Goal: Information Seeking & Learning: Check status

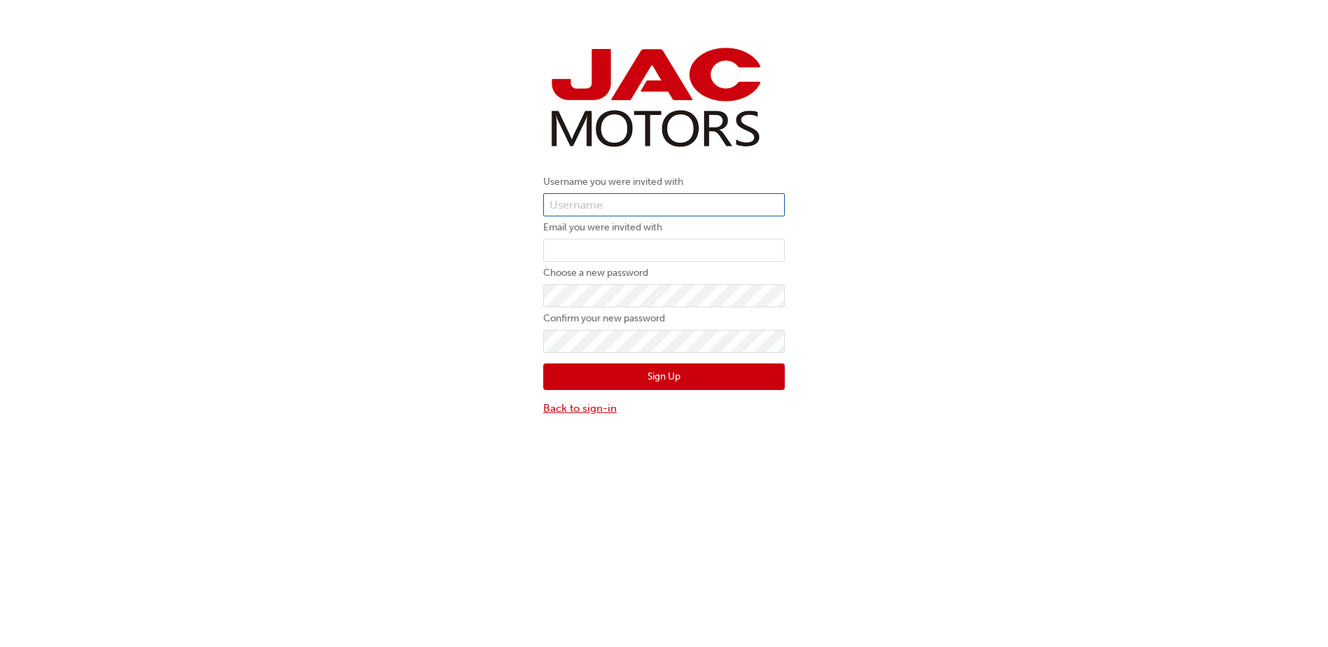
type input "MW533"
click at [593, 402] on link "Back to sign-in" at bounding box center [663, 408] width 241 height 16
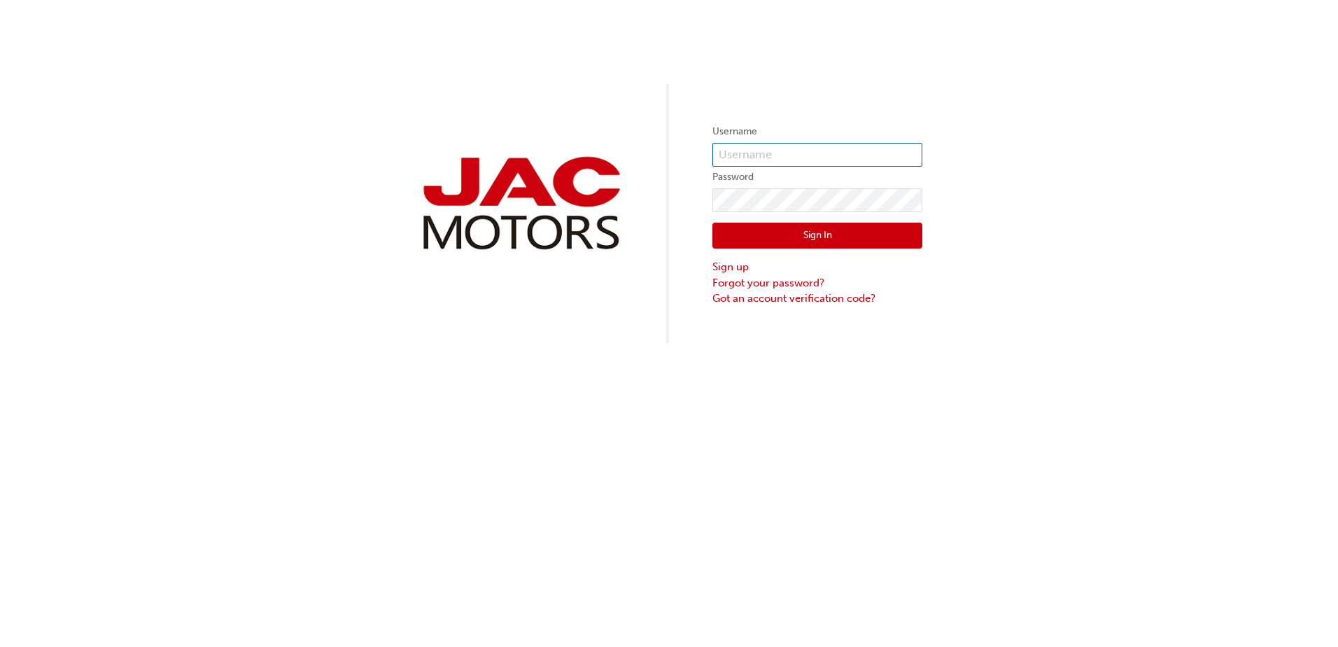
type input "MW533"
click at [817, 227] on button "Sign In" at bounding box center [817, 236] width 210 height 27
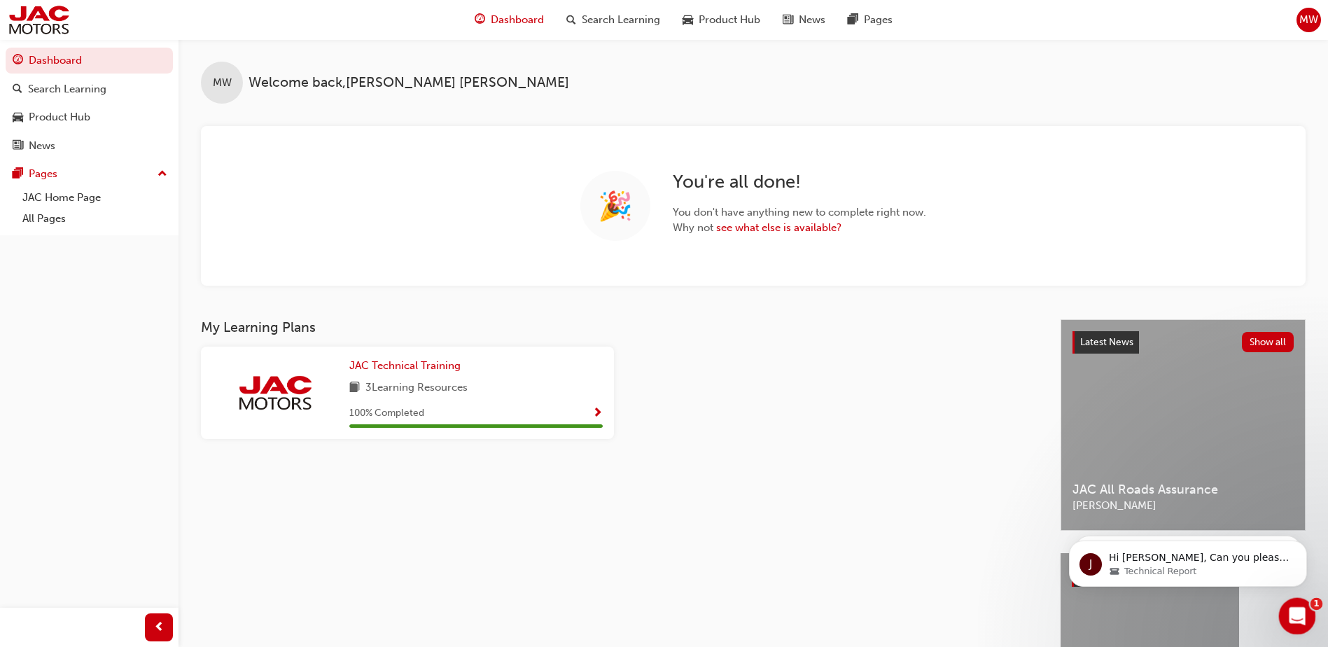
click at [1297, 610] on icon "Open Intercom Messenger" at bounding box center [1294, 614] width 23 height 23
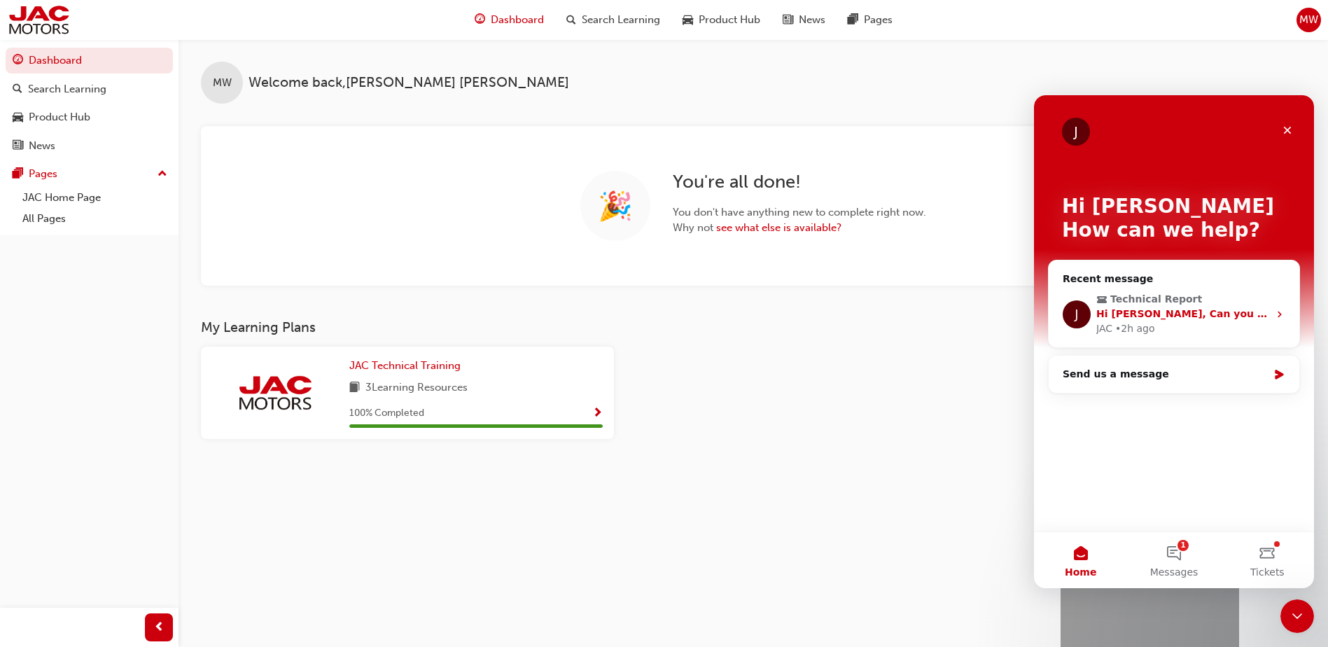
click at [1283, 318] on icon "Intercom messenger" at bounding box center [1279, 314] width 11 height 11
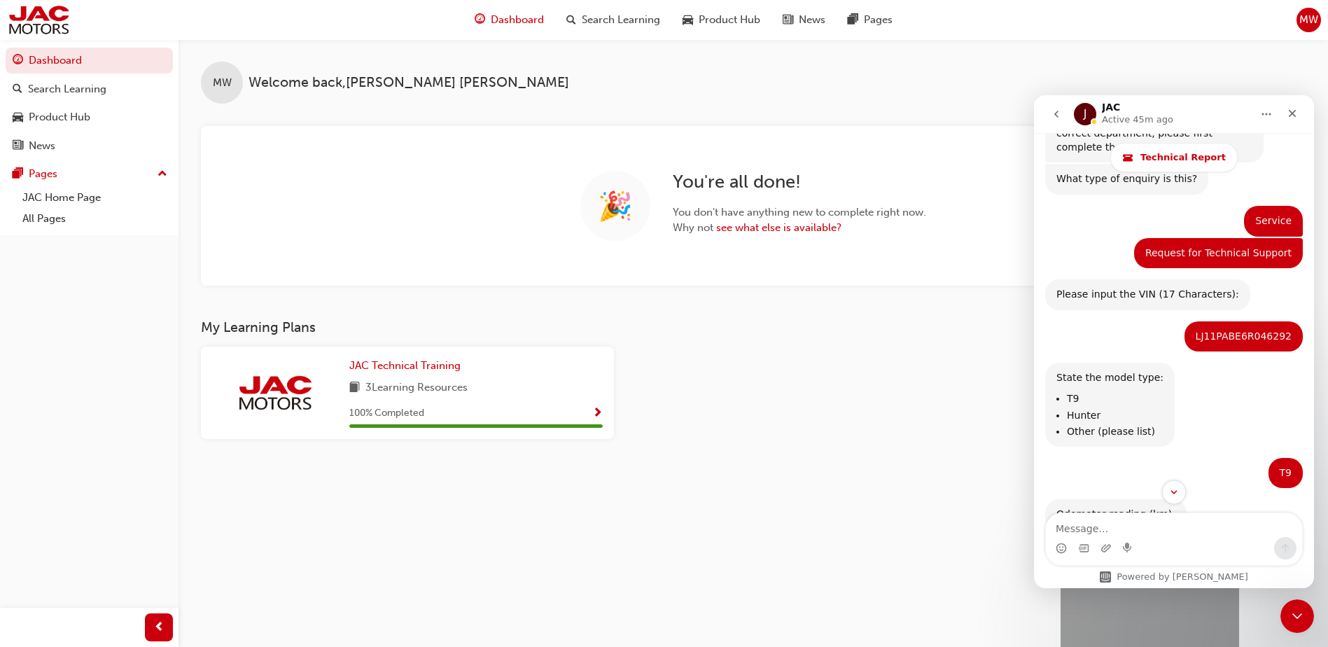
scroll to position [140, 0]
click at [1254, 330] on div "LJ11PABE6R046292" at bounding box center [1243, 337] width 96 height 14
copy div "LJ11PABE6R046292"
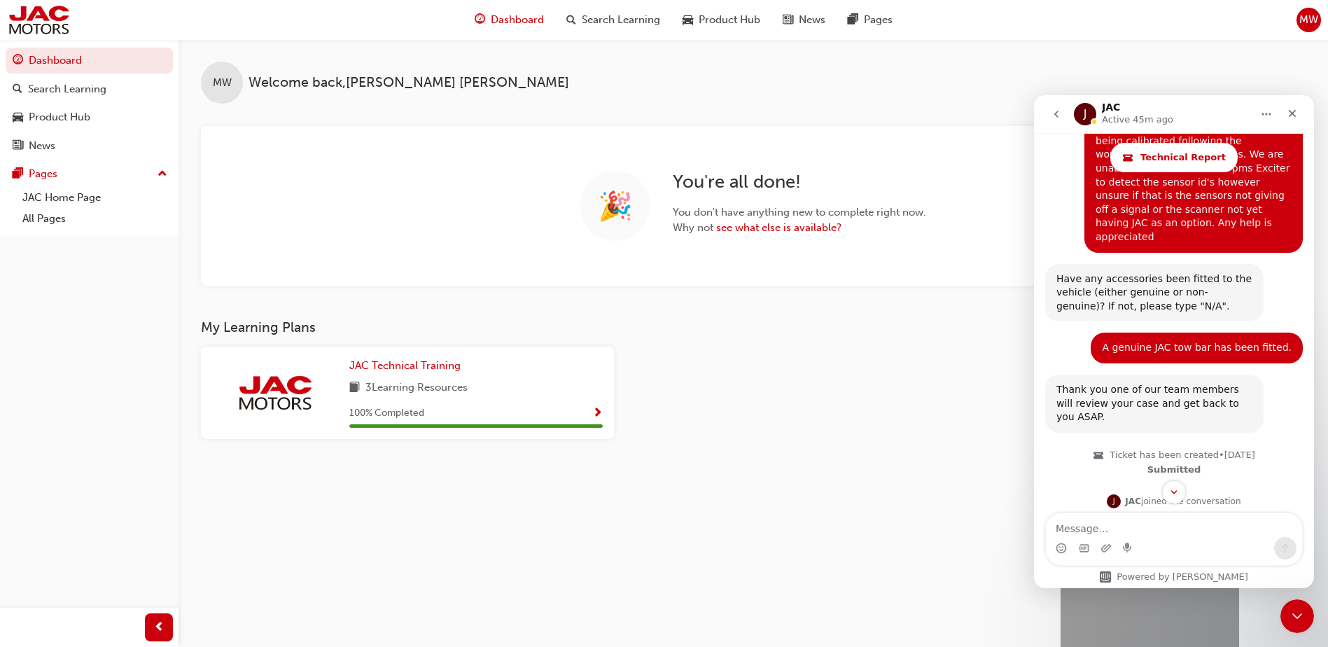
scroll to position [1464, 0]
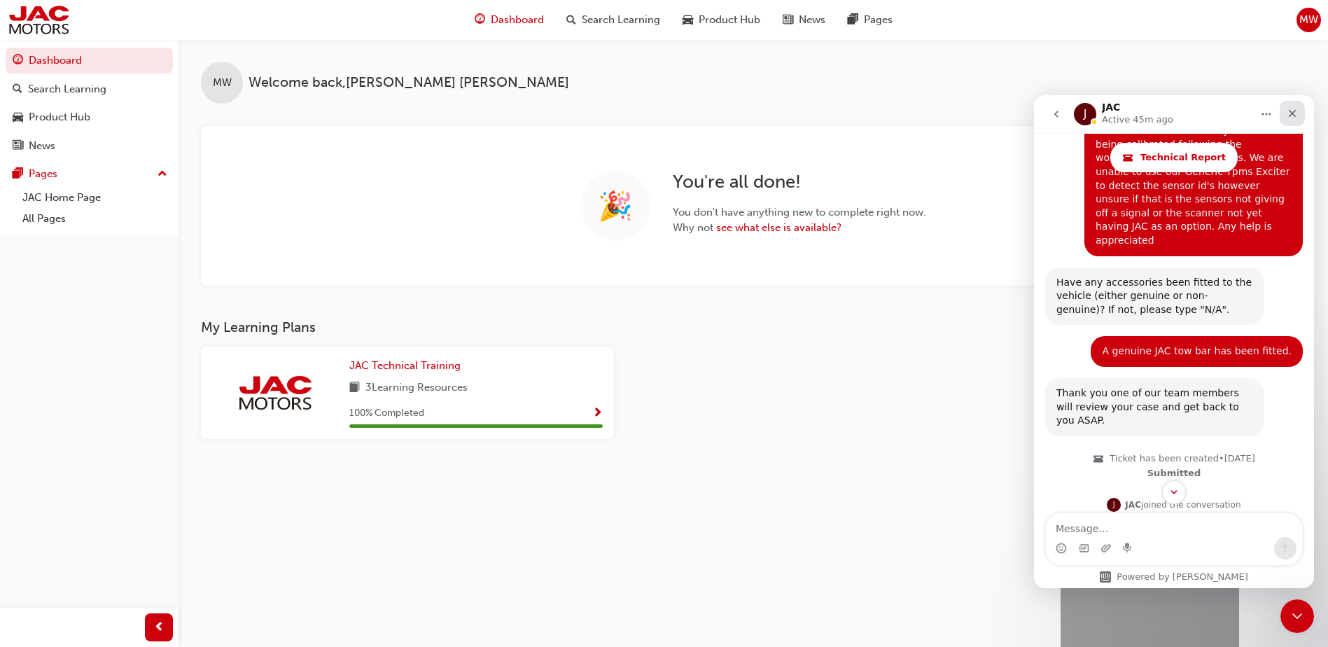
click at [1301, 115] on div "Close" at bounding box center [1291, 113] width 25 height 25
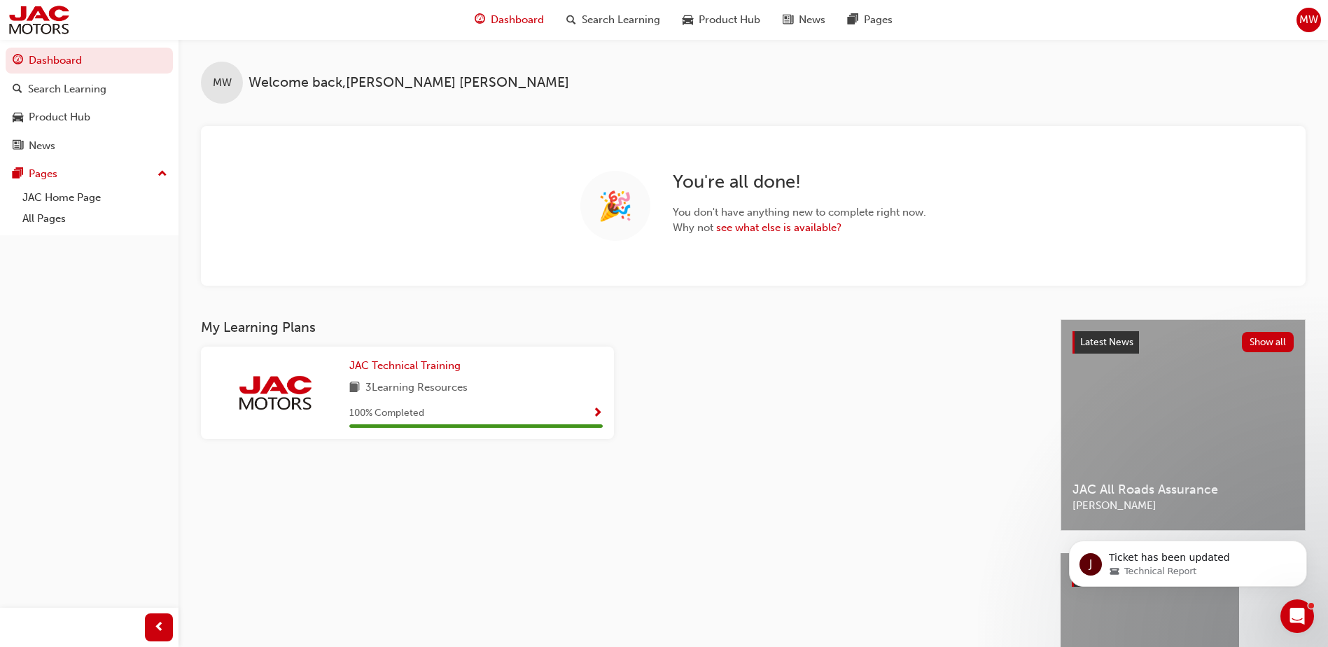
scroll to position [1814, 0]
click at [1307, 612] on div "Open Intercom Messenger" at bounding box center [1295, 614] width 46 height 46
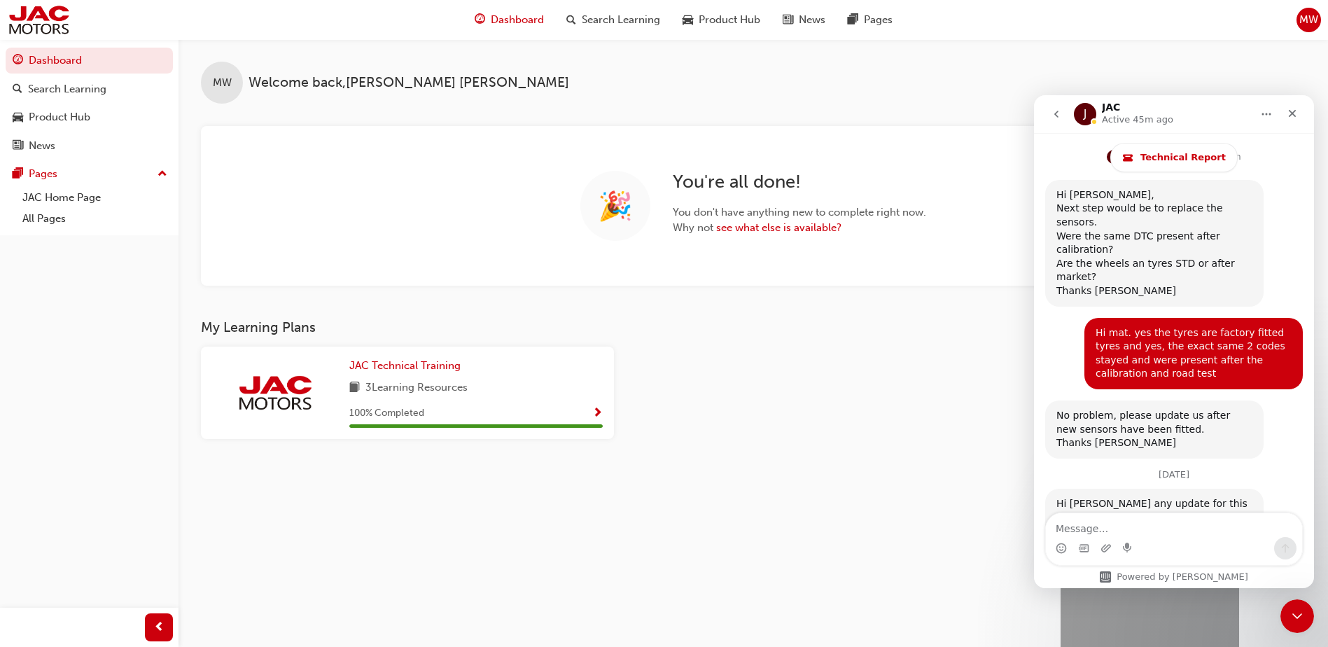
click at [1056, 117] on icon "go back" at bounding box center [1055, 113] width 11 height 11
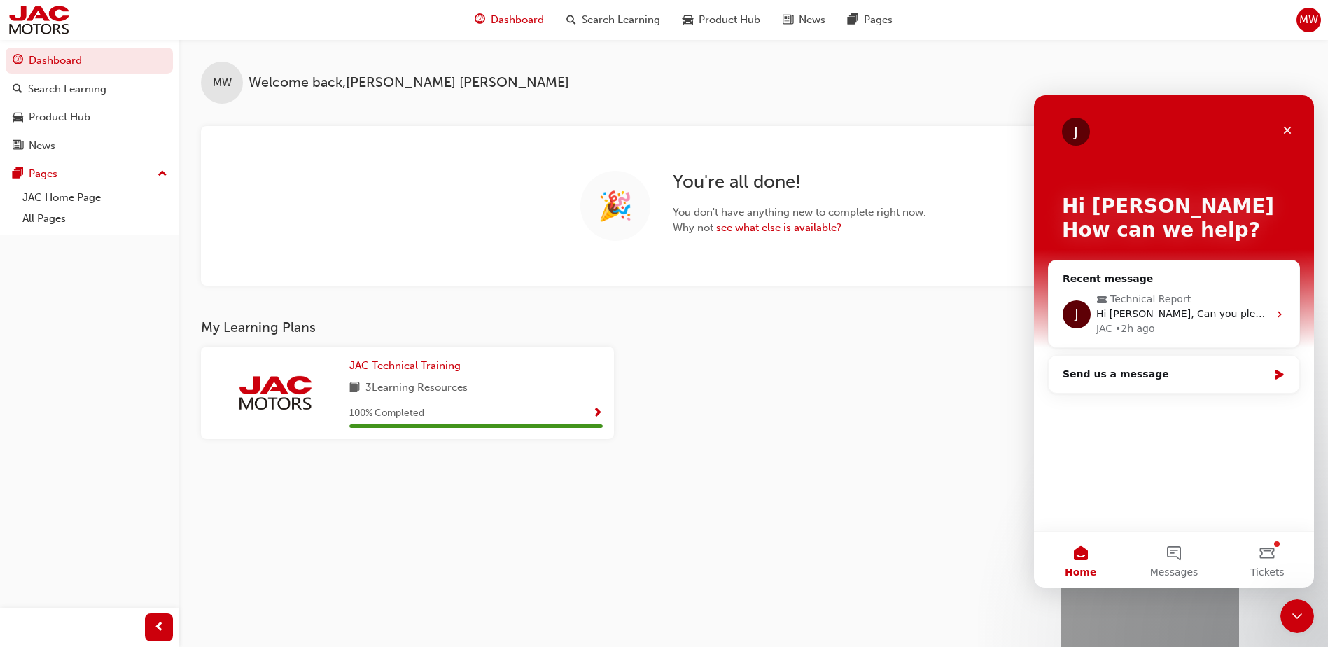
scroll to position [0, 0]
click at [1269, 552] on button "Tickets" at bounding box center [1266, 560] width 93 height 56
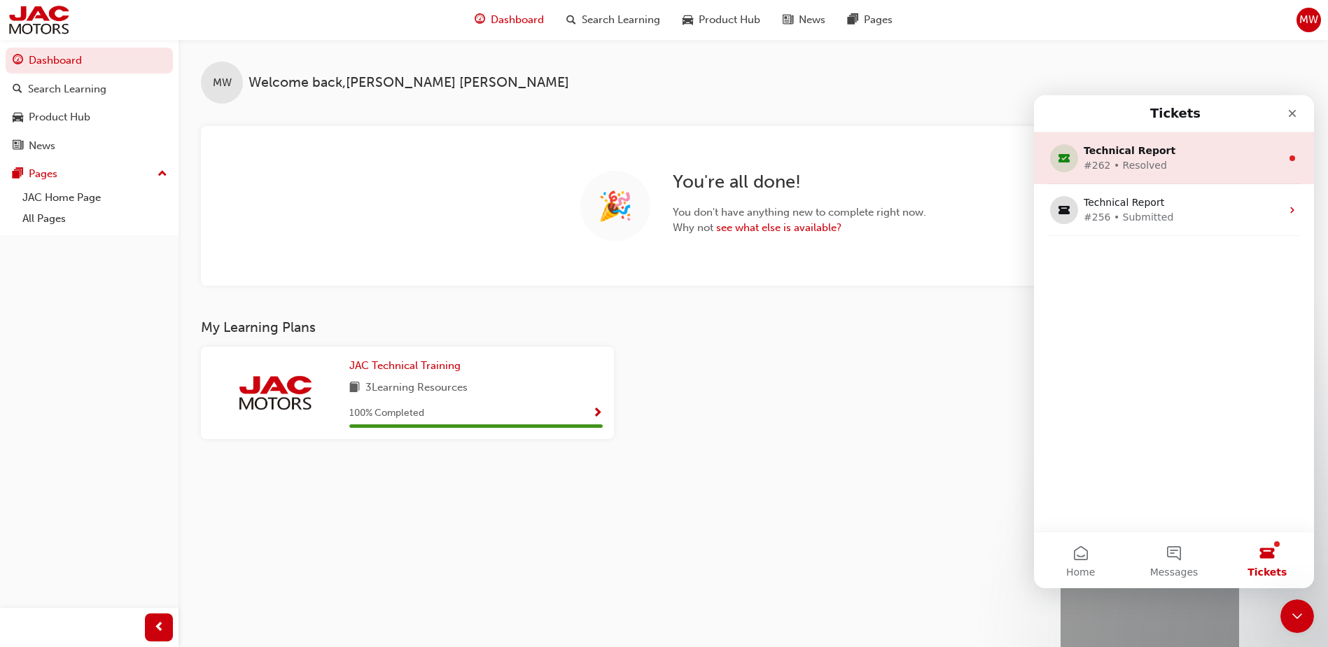
click at [1162, 155] on div "Technical Report" at bounding box center [1170, 150] width 175 height 15
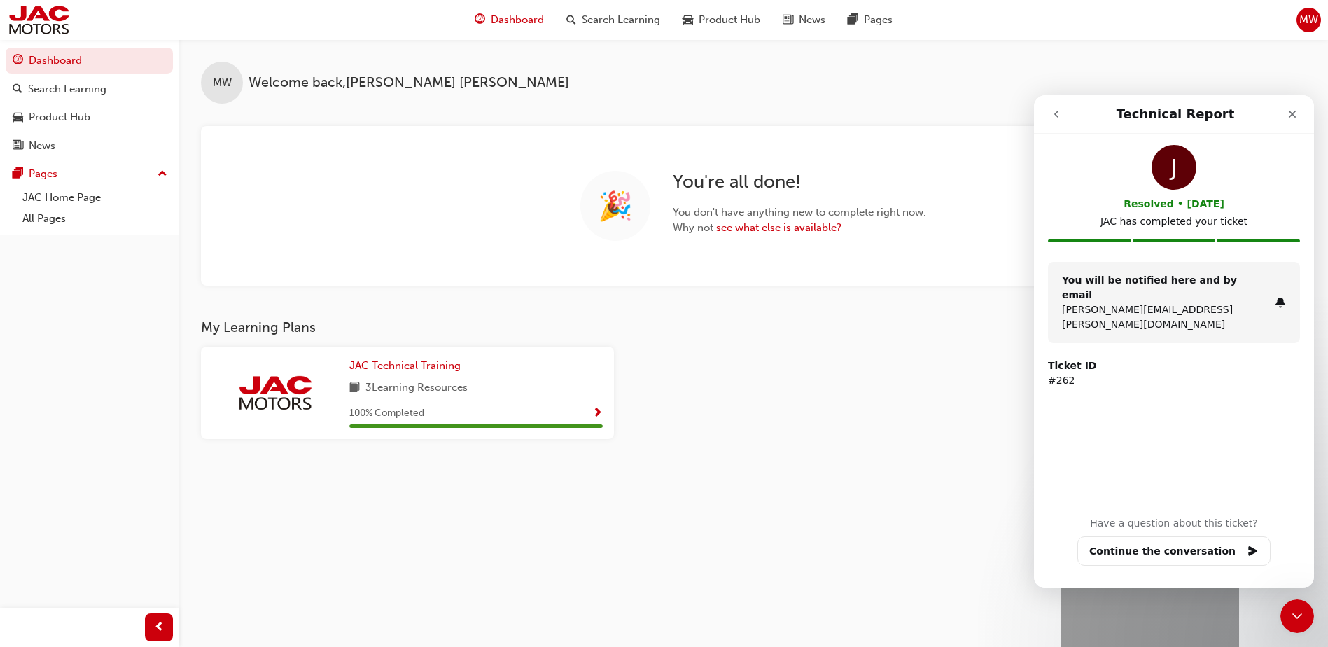
click at [1180, 238] on div "J Resolved • 5d ago JAC has completed your ticket" at bounding box center [1174, 203] width 252 height 117
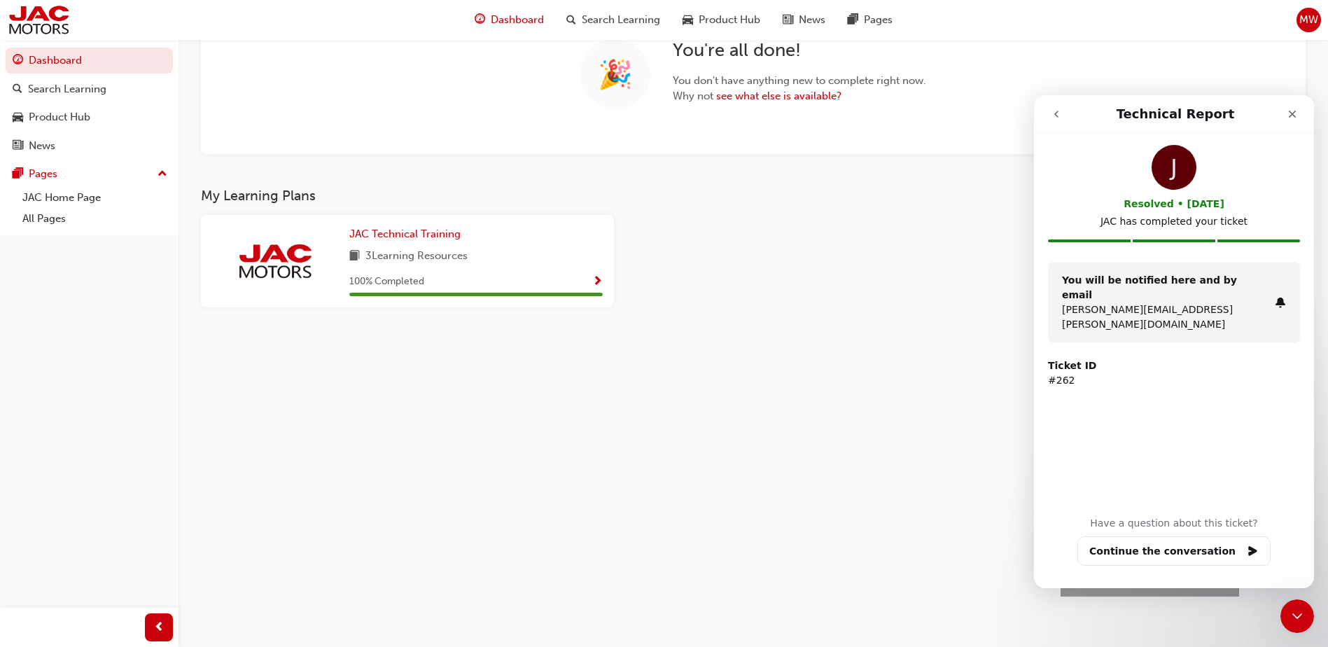
scroll to position [141, 0]
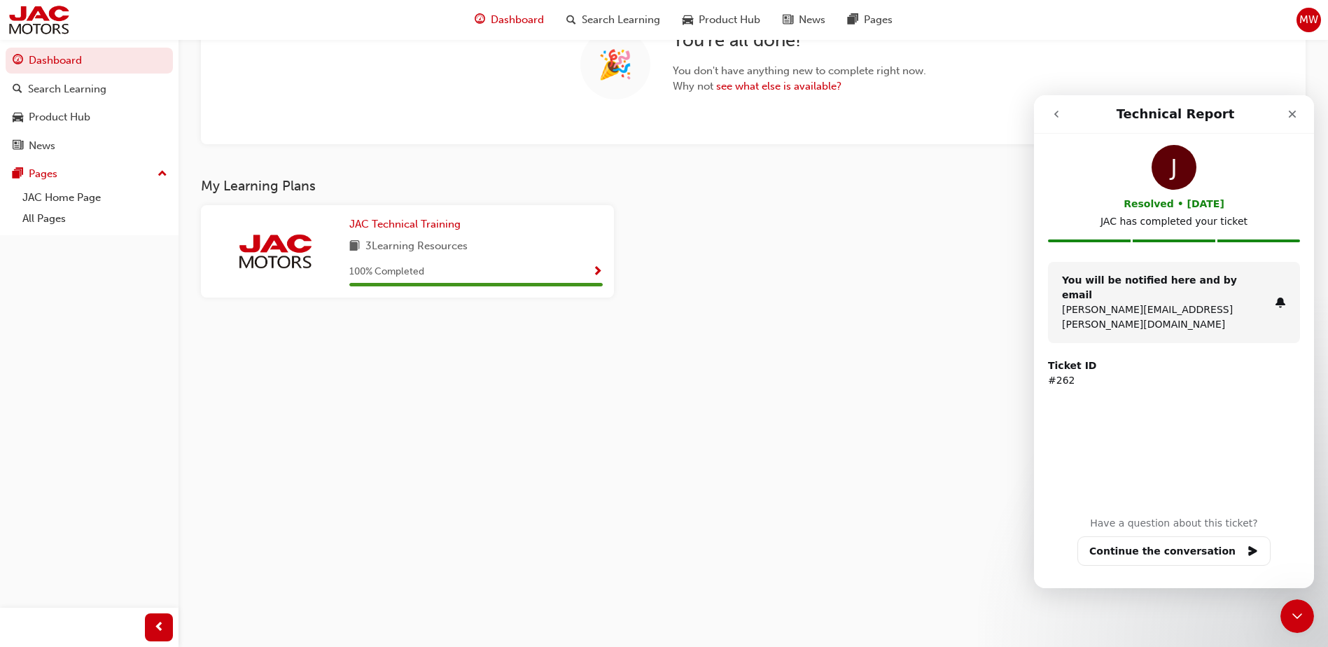
click at [1057, 116] on icon "go back" at bounding box center [1056, 114] width 4 height 7
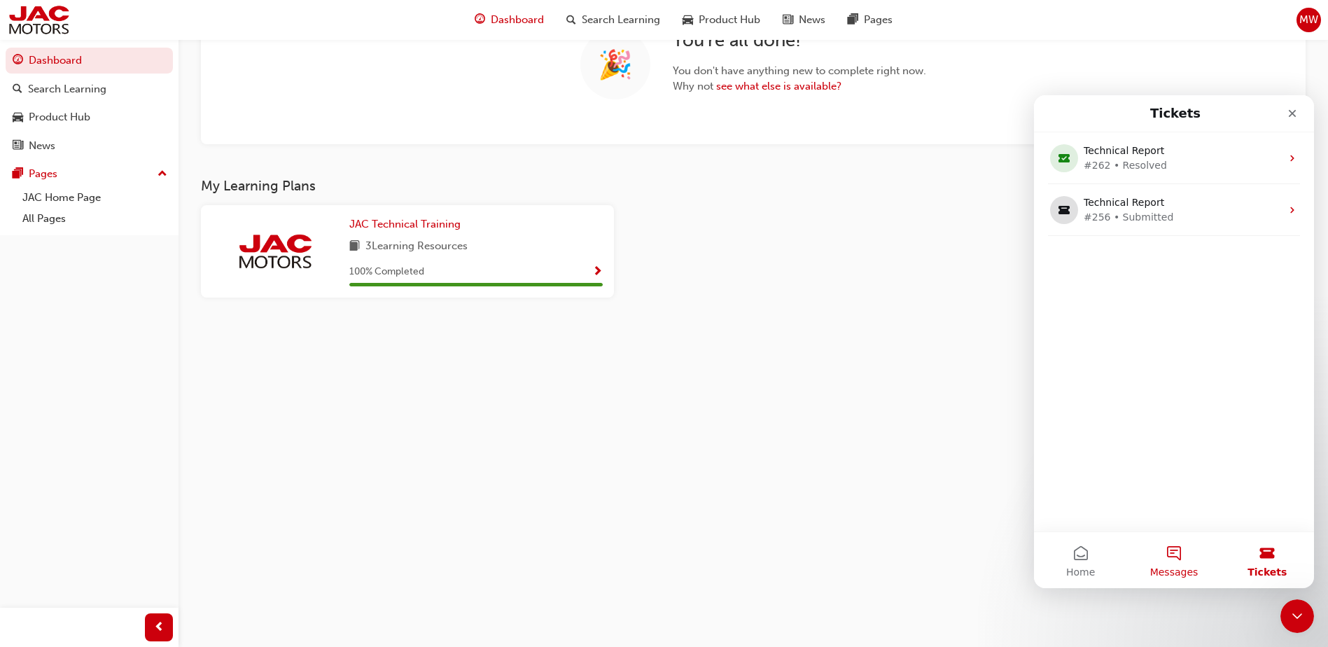
click at [1178, 549] on button "Messages" at bounding box center [1173, 560] width 93 height 56
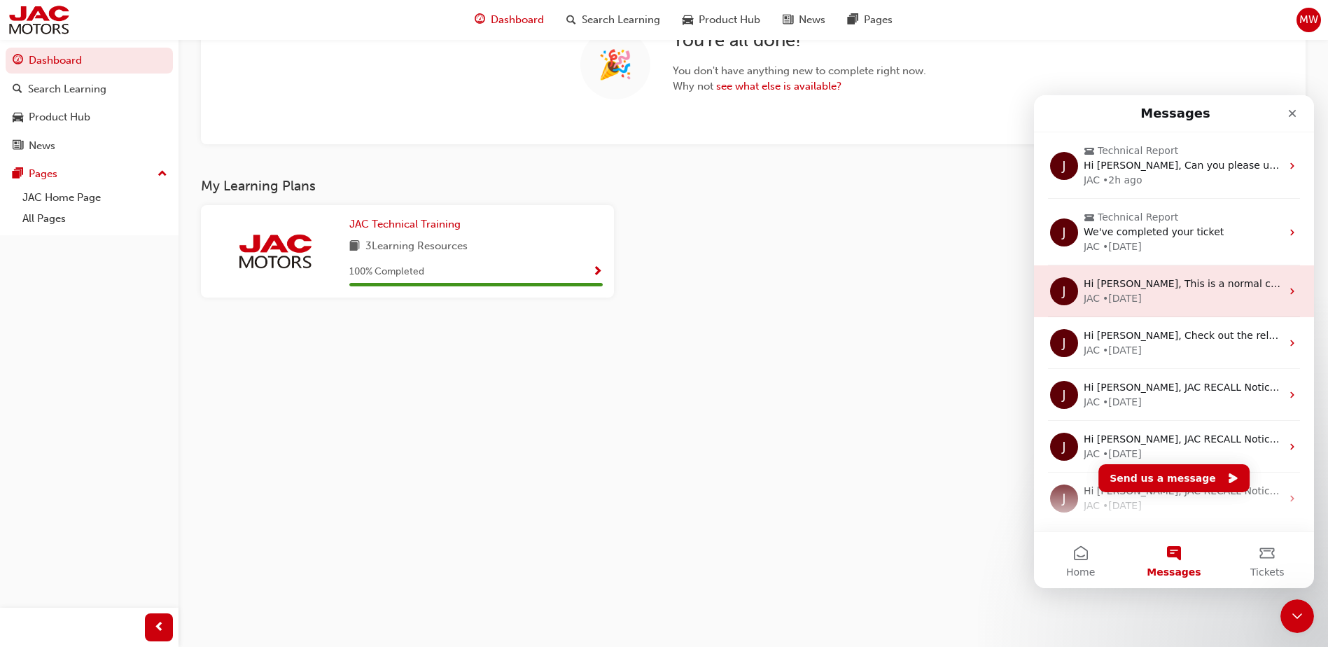
click at [1238, 295] on div "JAC • 1w ago" at bounding box center [1181, 298] width 197 height 15
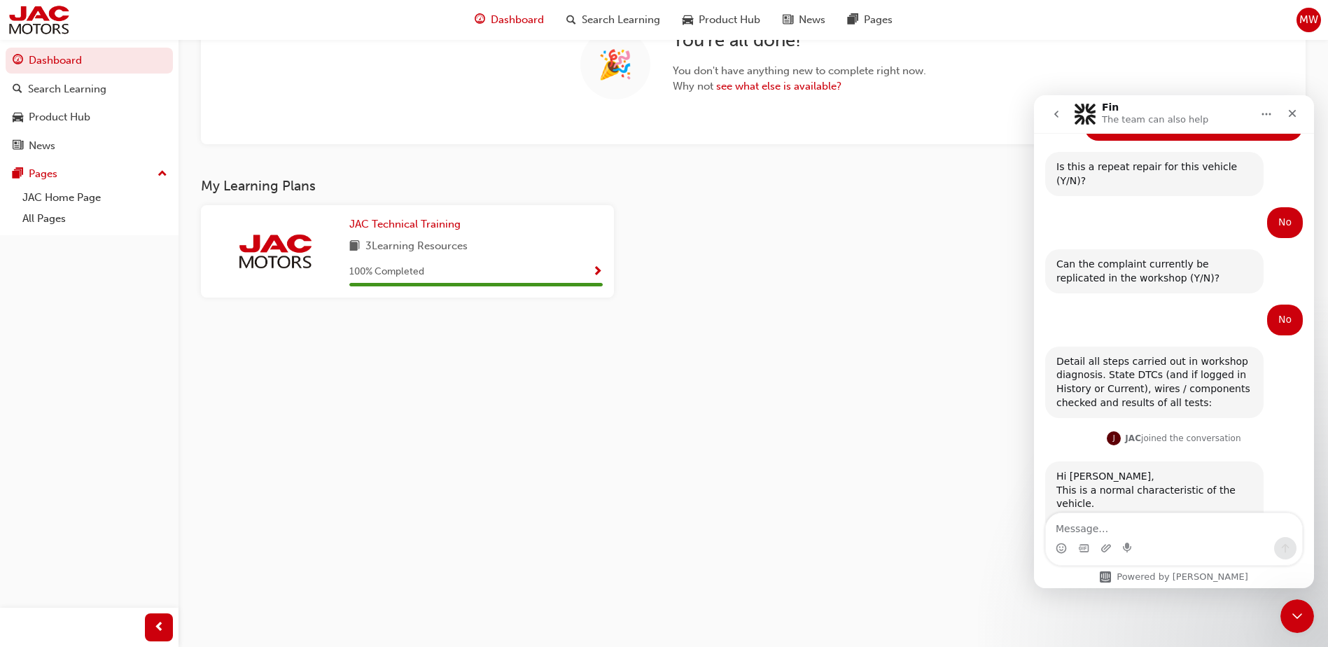
scroll to position [745, 0]
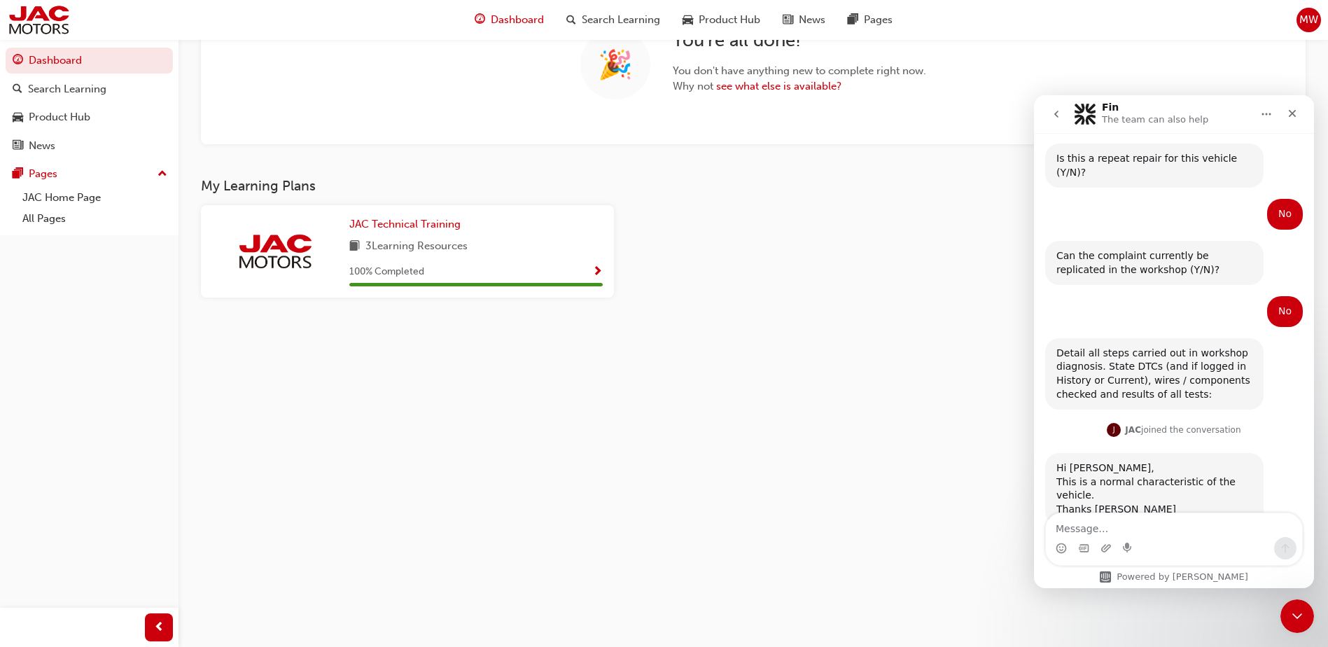
click at [1056, 113] on icon "go back" at bounding box center [1056, 114] width 4 height 7
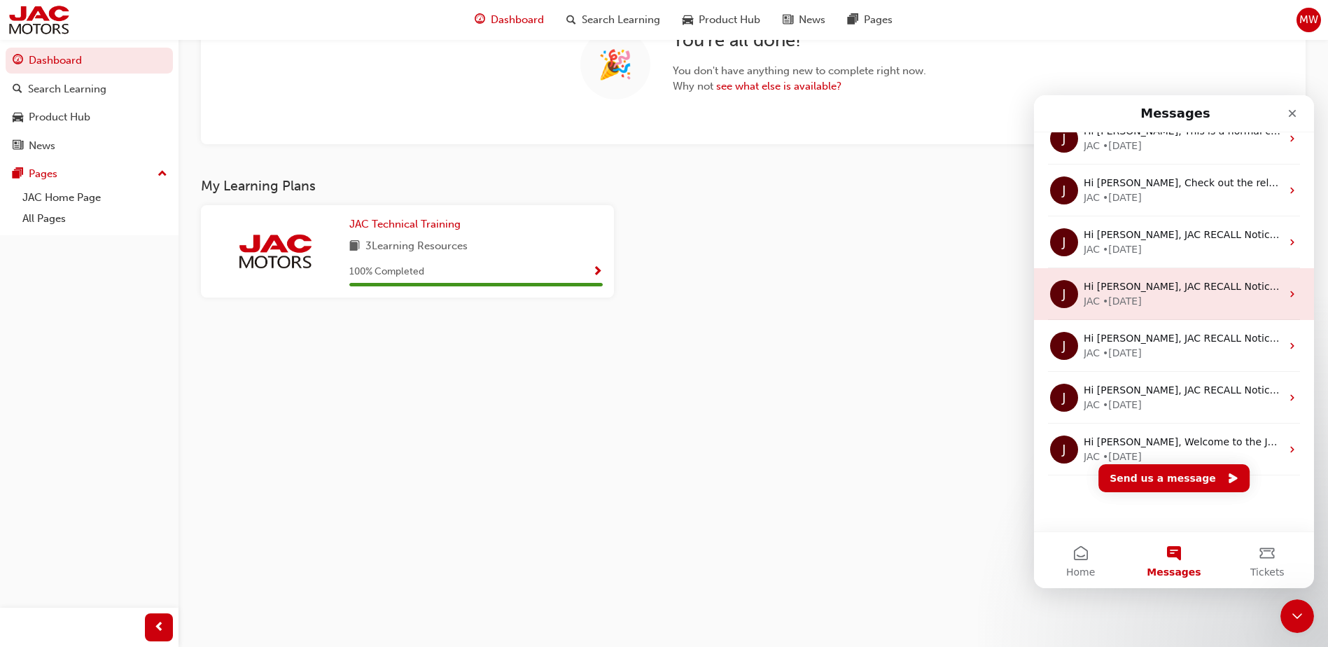
scroll to position [0, 0]
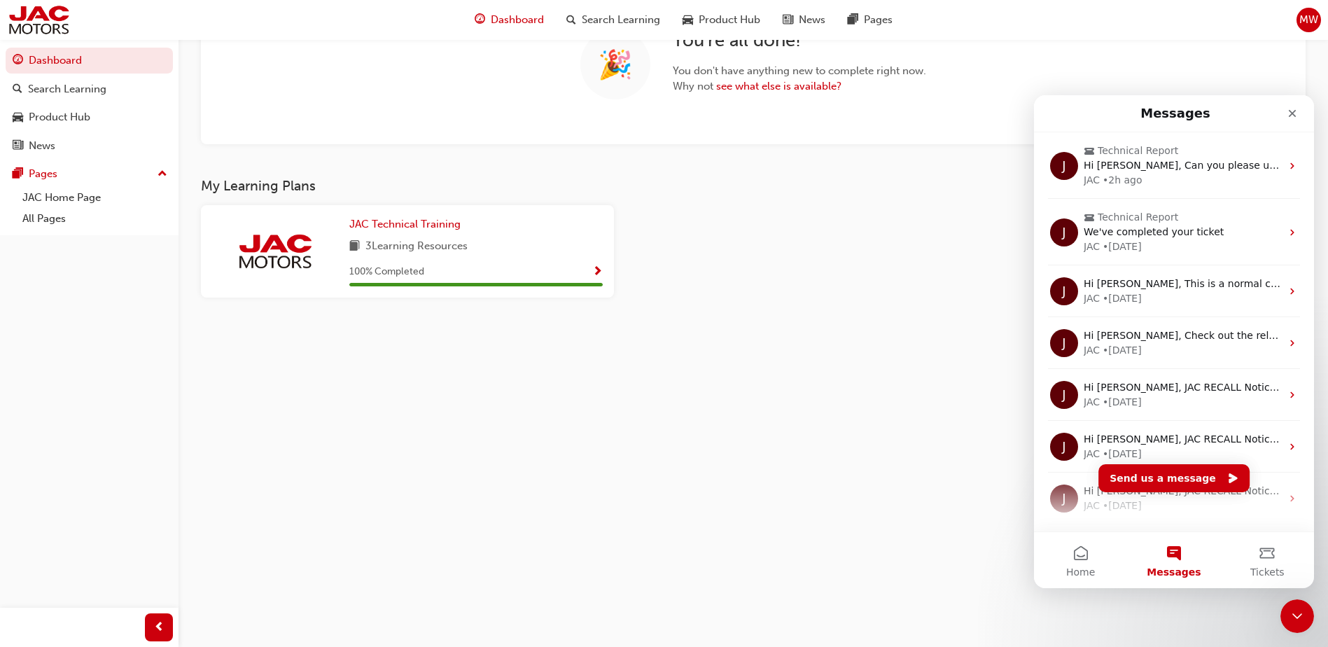
click at [873, 293] on div "JAC Technical Training 3 Learning Resources 100 % Completed" at bounding box center [619, 257] width 848 height 104
click at [1083, 557] on button "Home" at bounding box center [1080, 560] width 93 height 56
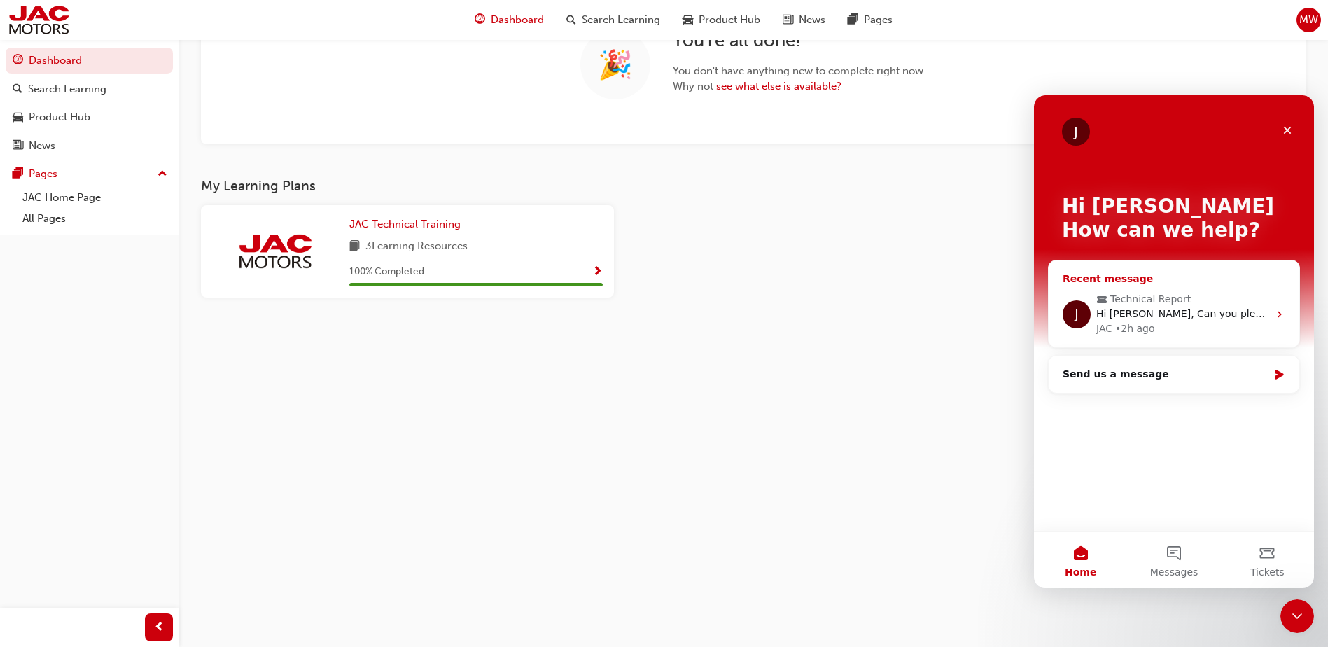
click at [1166, 309] on span "Hi Michael, Can you please update this case." at bounding box center [1228, 313] width 264 height 11
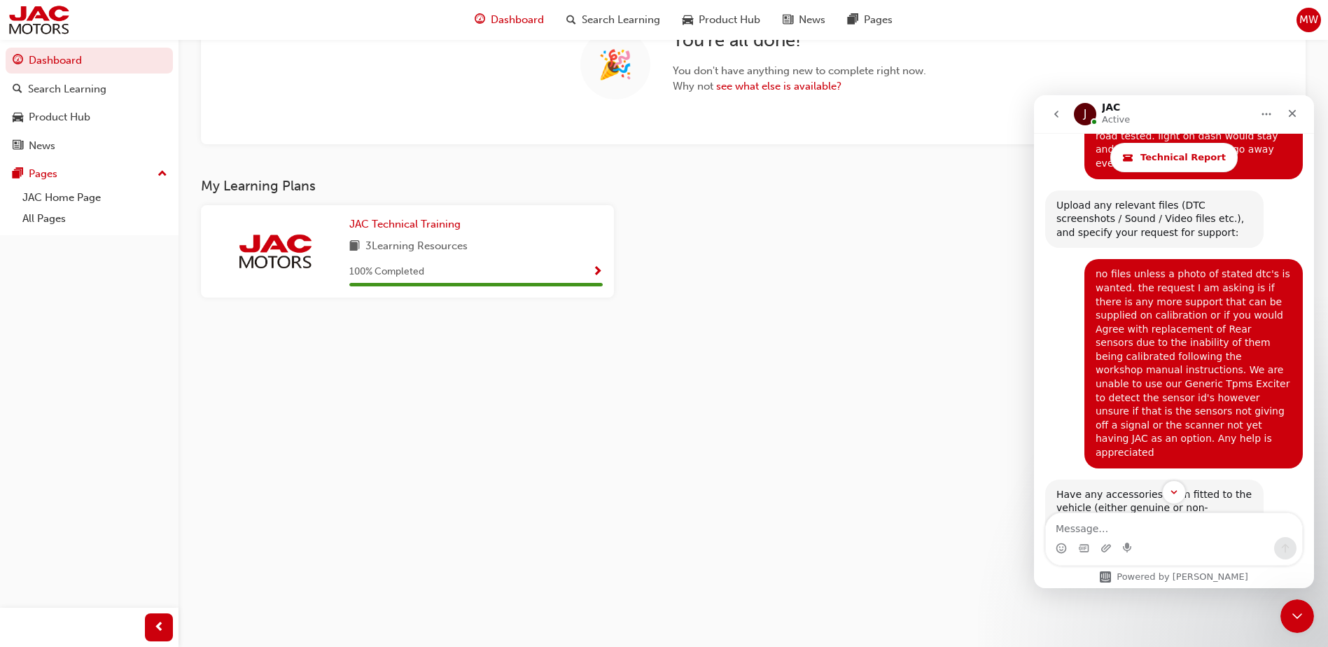
scroll to position [1814, 0]
